Goal: Use online tool/utility: Utilize a website feature to perform a specific function

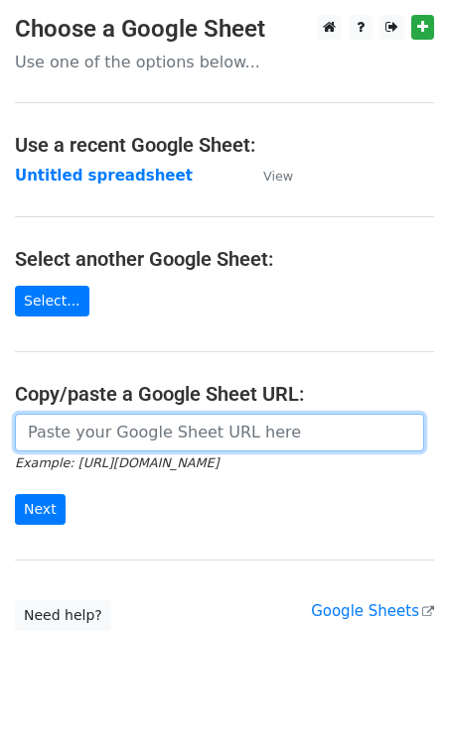
click at [65, 443] on input "url" at bounding box center [219, 433] width 409 height 38
paste input "[URL][DOMAIN_NAME]"
type input "[URL][DOMAIN_NAME]"
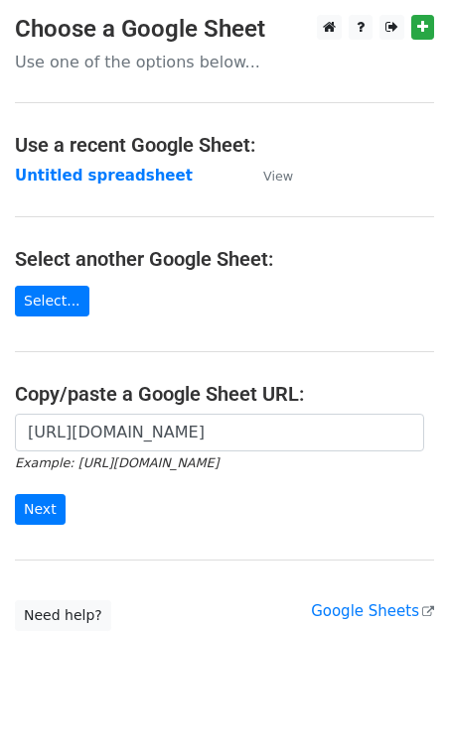
click at [42, 487] on form "[URL][DOMAIN_NAME] Example: [URL][DOMAIN_NAME] Next" at bounding box center [224, 469] width 419 height 111
click at [42, 501] on input "Next" at bounding box center [40, 509] width 51 height 31
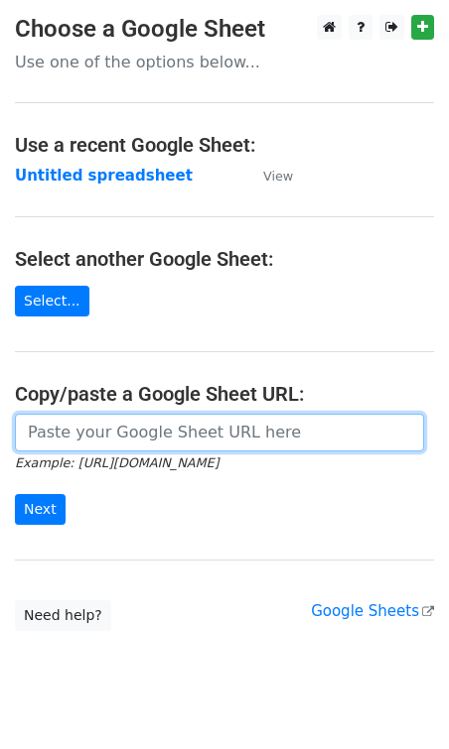
click at [64, 434] on input "url" at bounding box center [219, 433] width 409 height 38
paste input "https://docs.google.com/spreadsheets/d/1UNHH1ryZt5Eem5kSSV5dIS4-cJUIRNX258eaE7q…"
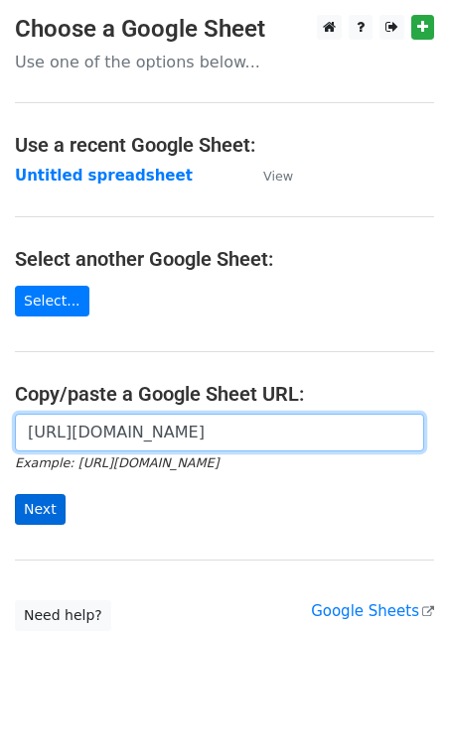
type input "https://docs.google.com/spreadsheets/d/1UNHH1ryZt5Eem5kSSV5dIS4-cJUIRNX258eaE7q…"
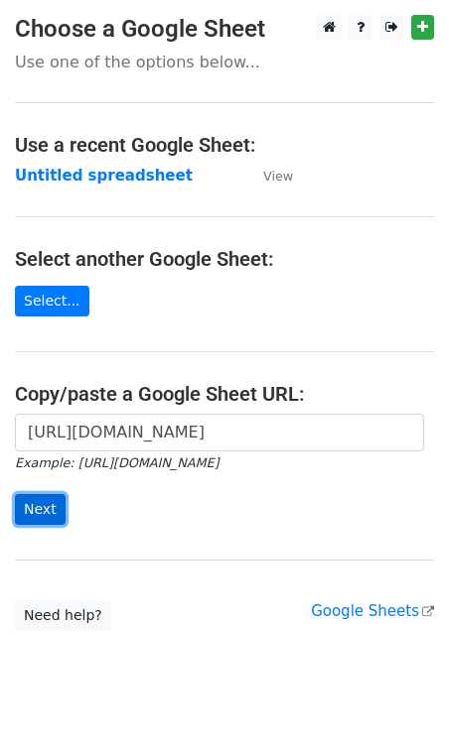
click at [43, 509] on input "Next" at bounding box center [40, 509] width 51 height 31
